Goal: Task Accomplishment & Management: Use online tool/utility

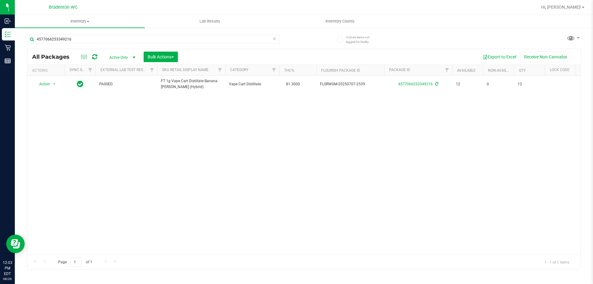
click at [275, 39] on icon at bounding box center [274, 38] width 4 height 7
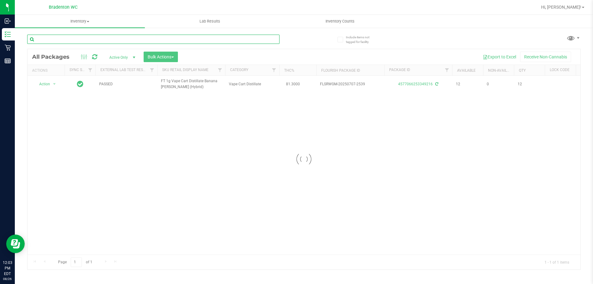
click at [136, 40] on input "text" at bounding box center [153, 39] width 252 height 9
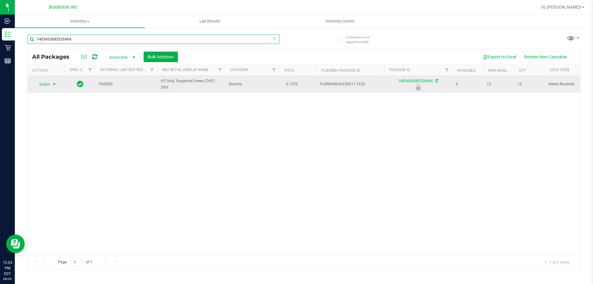
type input "1405453685326964"
click at [52, 82] on span "select" at bounding box center [54, 84] width 5 height 5
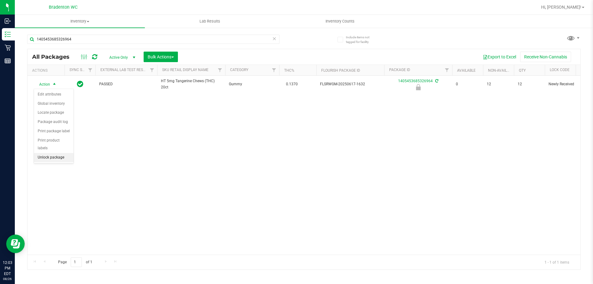
click at [45, 153] on li "Unlock package" at bounding box center [54, 157] width 40 height 9
